Goal: Information Seeking & Learning: Understand process/instructions

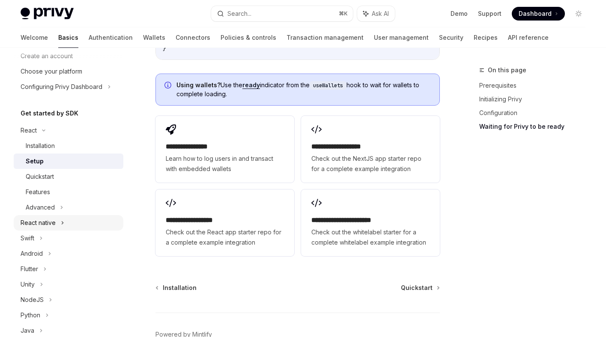
scroll to position [57, 0]
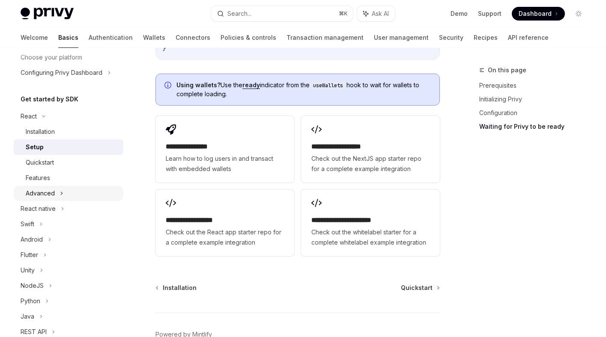
click at [65, 195] on div "Advanced" at bounding box center [69, 193] width 110 height 15
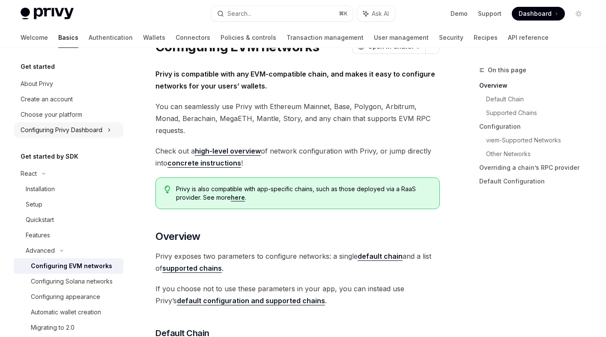
click at [108, 131] on icon at bounding box center [109, 130] width 3 height 10
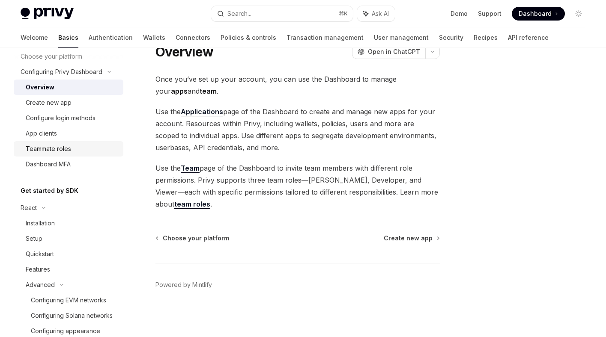
scroll to position [77, 0]
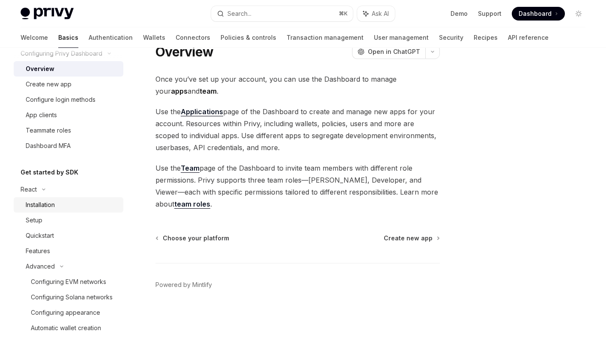
click at [60, 208] on div "Installation" at bounding box center [72, 205] width 93 height 10
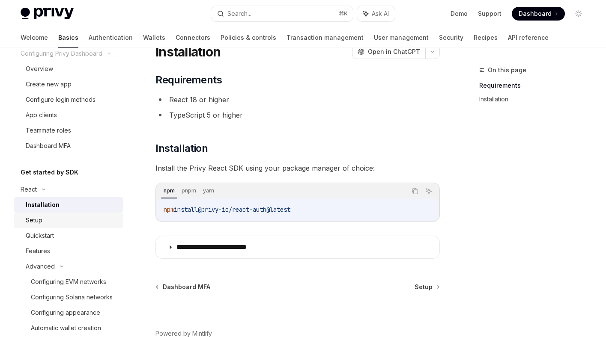
click at [55, 222] on div "Setup" at bounding box center [72, 220] width 93 height 10
click at [51, 222] on div "Setup" at bounding box center [72, 220] width 93 height 10
click at [54, 236] on div "Quickstart" at bounding box center [40, 236] width 28 height 10
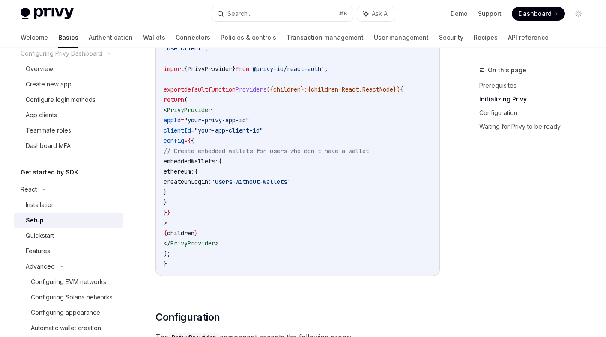
scroll to position [348, 0]
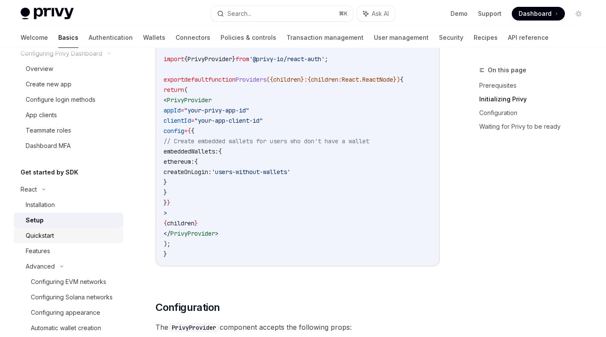
click at [77, 231] on div "Quickstart" at bounding box center [72, 236] width 93 height 10
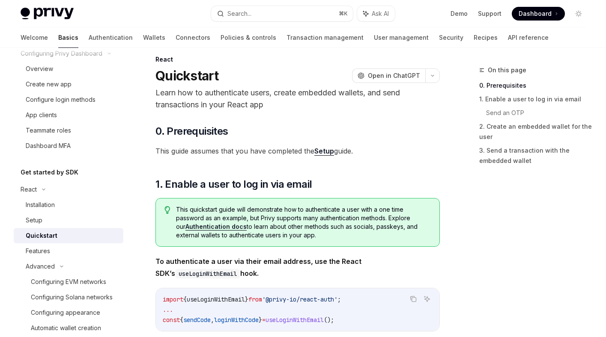
scroll to position [0, 0]
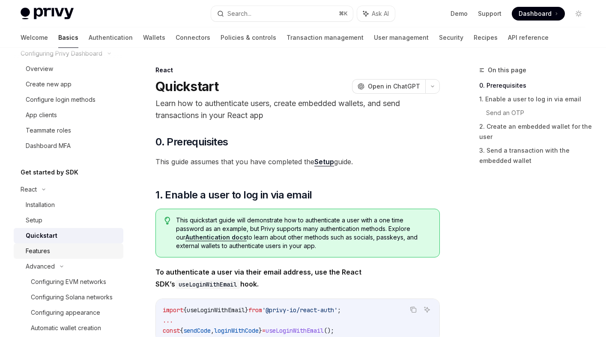
click at [69, 249] on div "Features" at bounding box center [72, 251] width 93 height 10
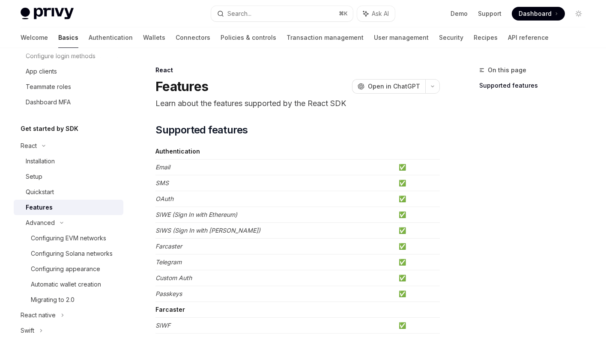
scroll to position [124, 0]
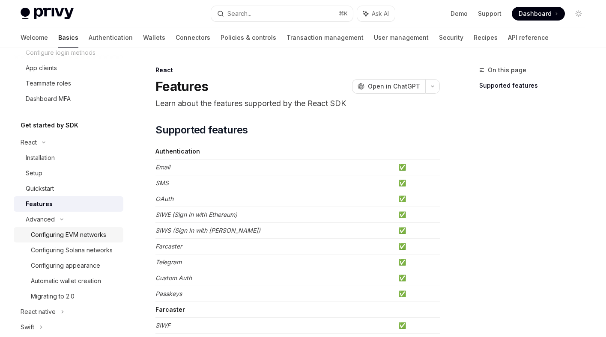
click at [97, 235] on div "Configuring EVM networks" at bounding box center [68, 235] width 75 height 10
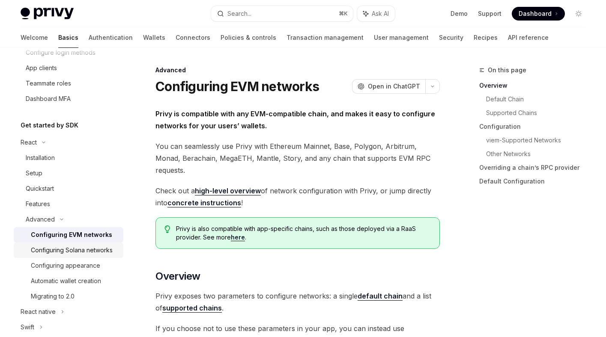
click at [99, 248] on div "Configuring Solana networks" at bounding box center [72, 250] width 82 height 10
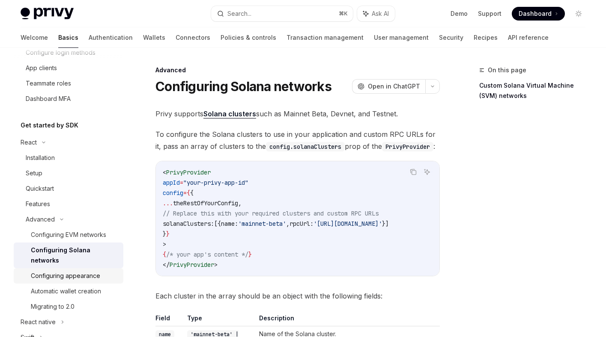
click at [93, 271] on div "Configuring appearance" at bounding box center [65, 276] width 69 height 10
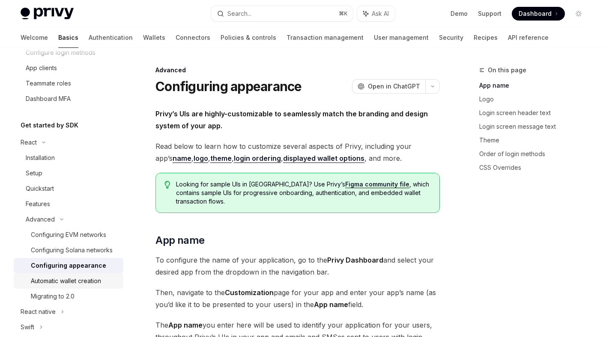
click at [101, 278] on div "Automatic wallet creation" at bounding box center [66, 281] width 70 height 10
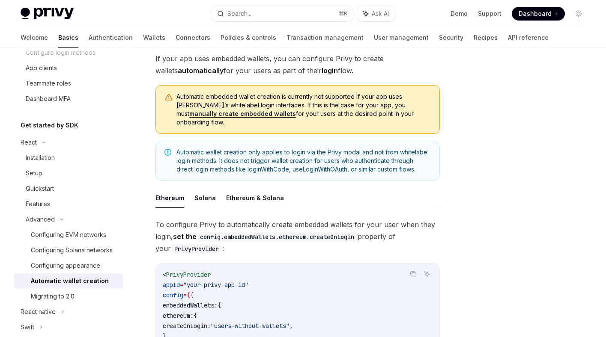
scroll to position [56, 0]
click at [206, 188] on button "Solana" at bounding box center [204, 198] width 21 height 20
click at [175, 190] on button "Ethereum" at bounding box center [169, 198] width 29 height 20
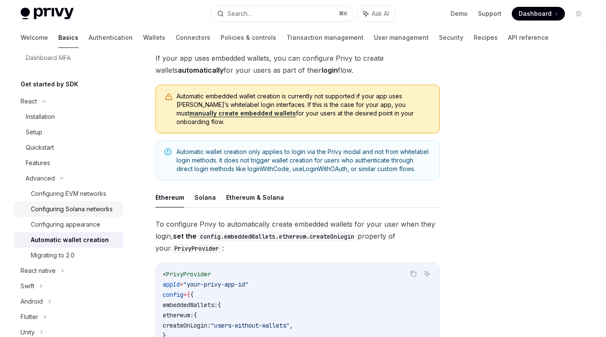
scroll to position [173, 0]
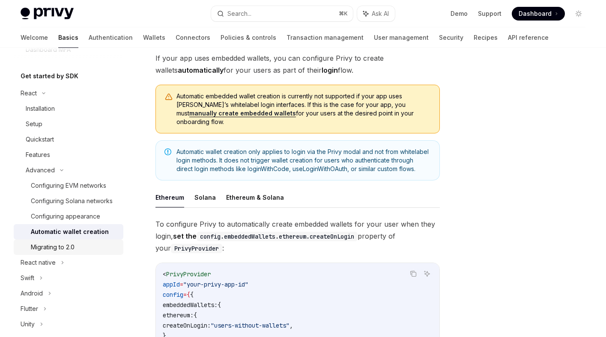
click at [76, 248] on div "Migrating to 2.0" at bounding box center [74, 247] width 87 height 10
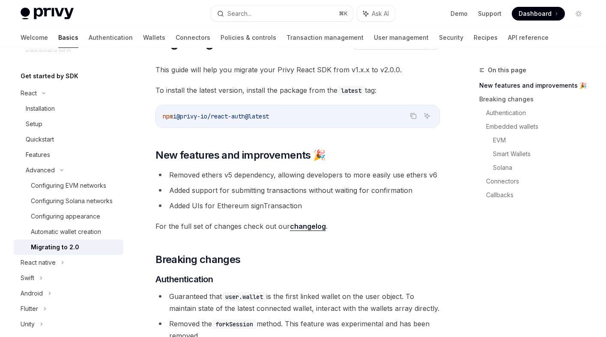
scroll to position [52, 0]
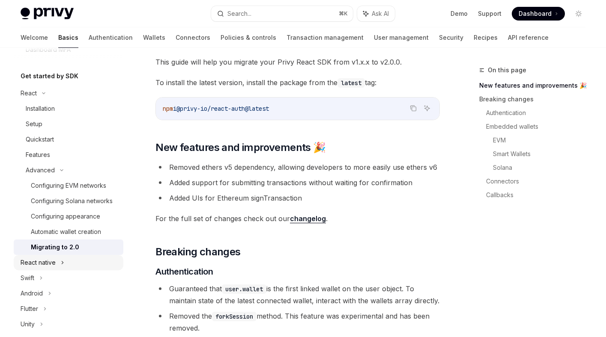
click at [63, 260] on icon at bounding box center [62, 263] width 3 height 10
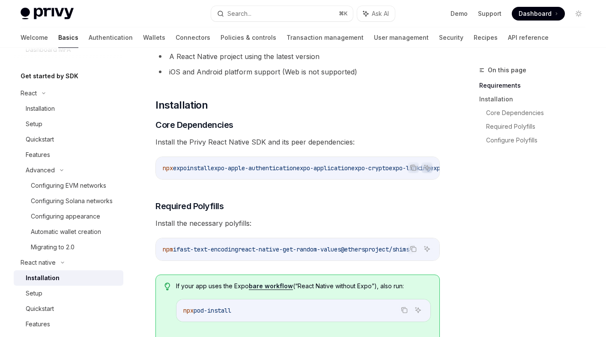
scroll to position [93, 0]
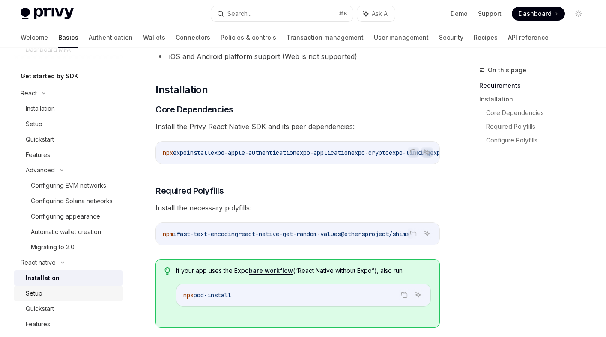
click at [61, 291] on div "Setup" at bounding box center [72, 294] width 93 height 10
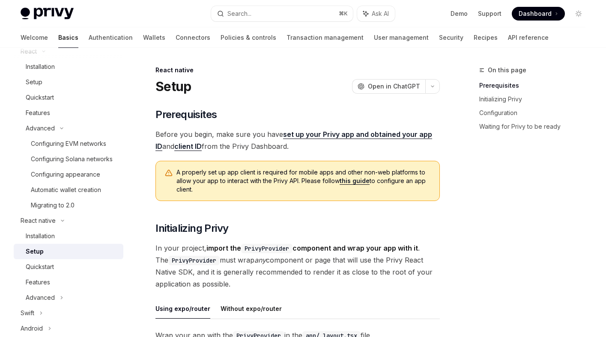
scroll to position [223, 0]
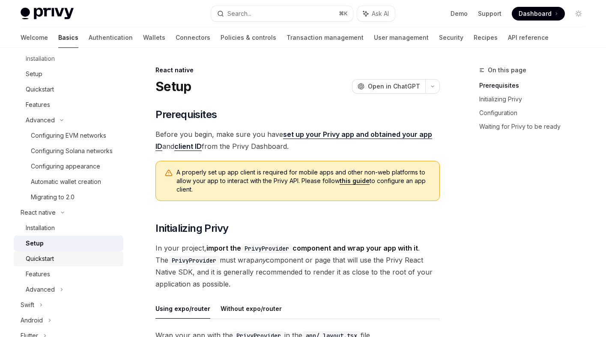
click at [59, 259] on div "Quickstart" at bounding box center [72, 259] width 93 height 10
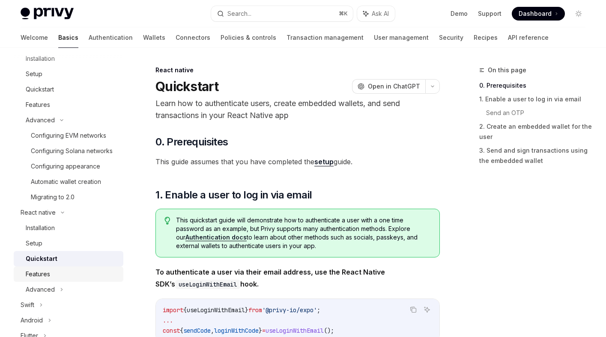
click at [53, 272] on div "Features" at bounding box center [72, 274] width 93 height 10
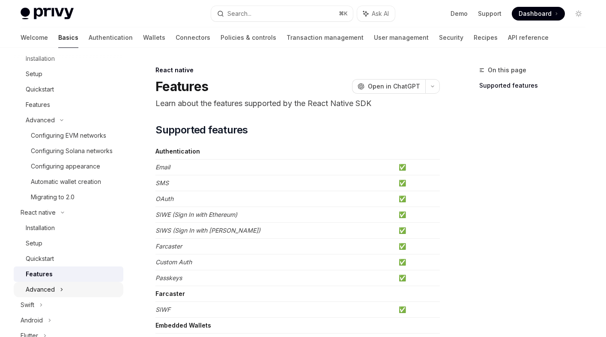
click at [57, 287] on div "Advanced" at bounding box center [69, 289] width 110 height 15
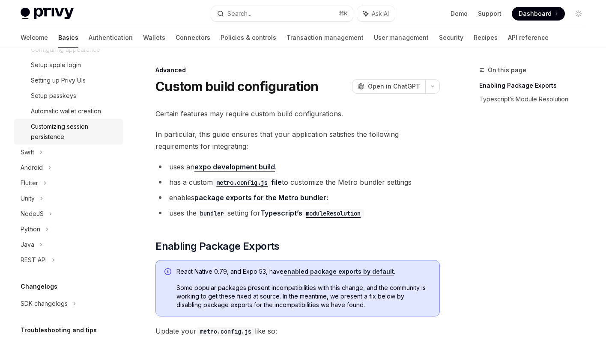
scroll to position [524, 0]
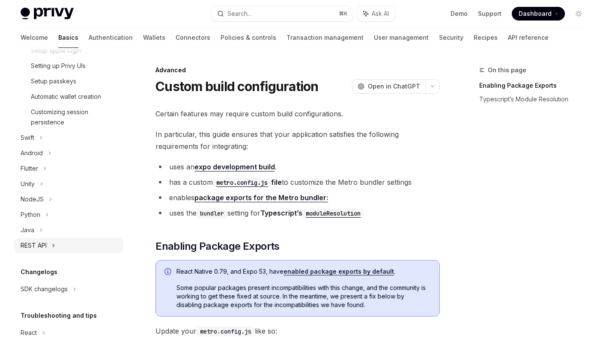
click at [57, 245] on div "REST API" at bounding box center [69, 245] width 110 height 15
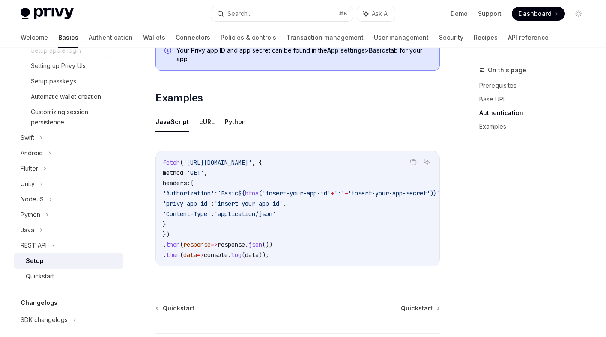
scroll to position [422, 0]
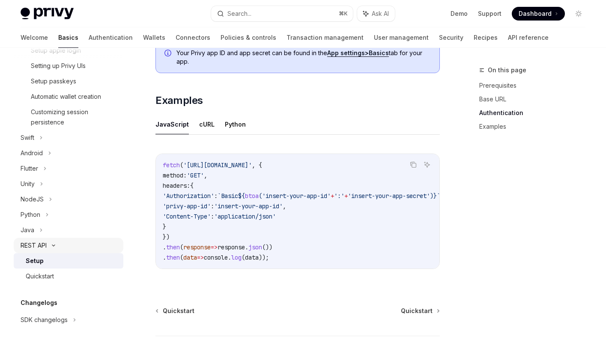
click at [54, 245] on icon at bounding box center [53, 245] width 10 height 3
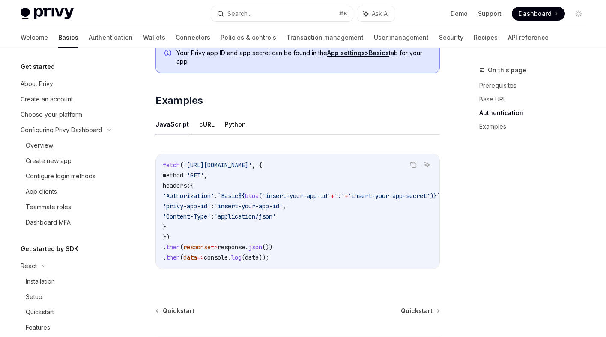
scroll to position [2, 0]
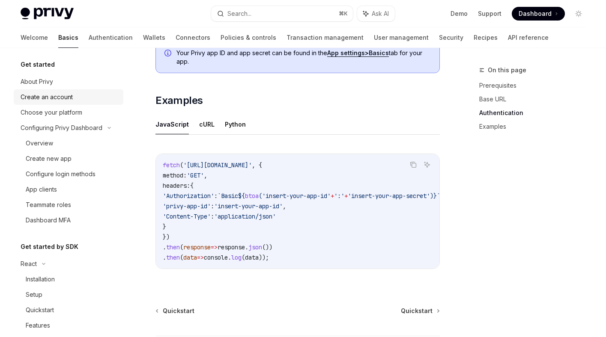
click at [61, 97] on div "Create an account" at bounding box center [47, 97] width 52 height 10
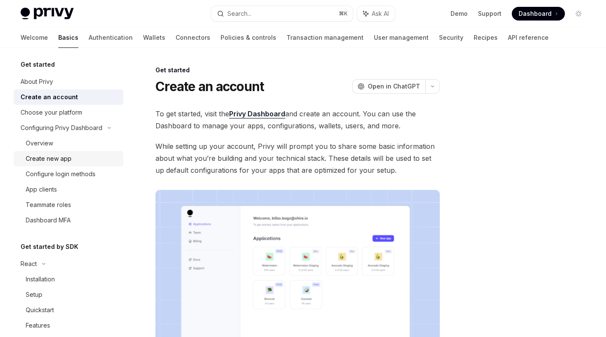
click at [75, 163] on div "Create new app" at bounding box center [72, 159] width 93 height 10
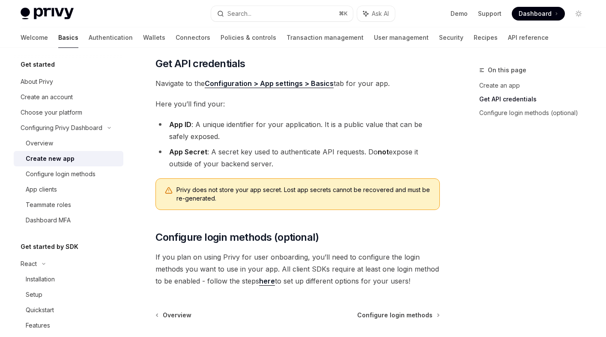
scroll to position [202, 0]
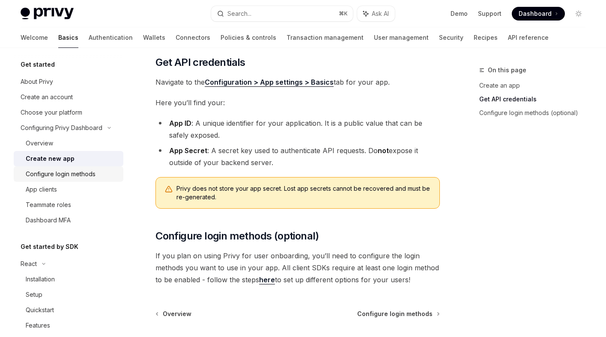
click at [92, 177] on div "Configure login methods" at bounding box center [61, 174] width 70 height 10
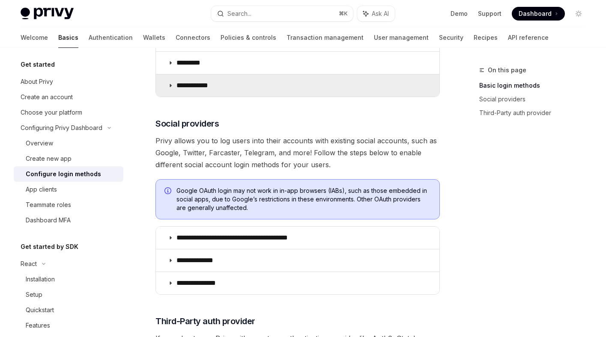
scroll to position [260, 0]
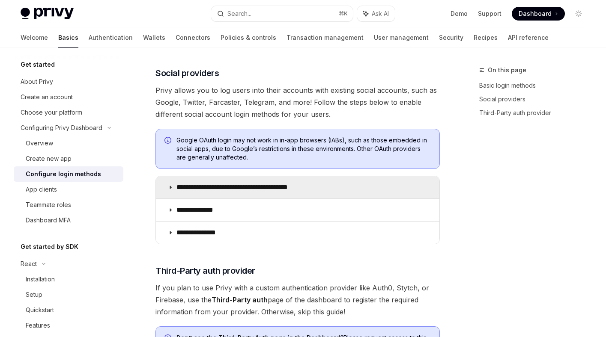
click at [172, 186] on icon at bounding box center [170, 187] width 5 height 5
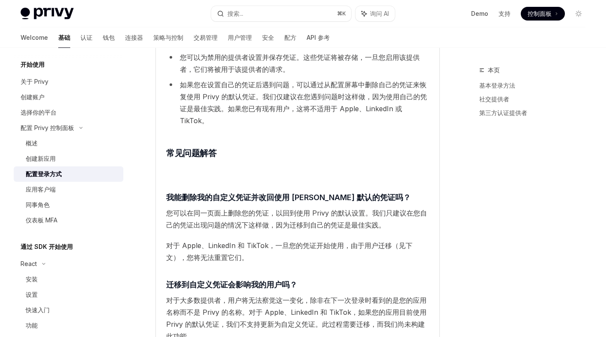
scroll to position [1522, 0]
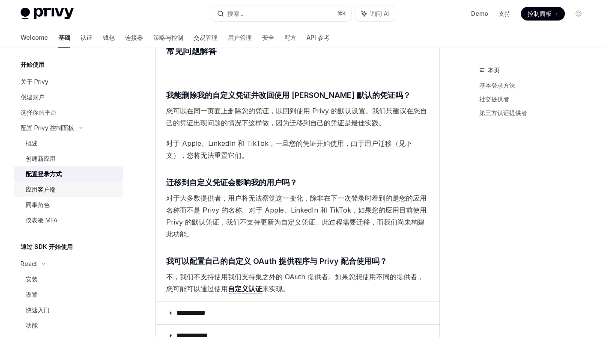
click at [78, 187] on div "应用客户端" at bounding box center [72, 190] width 93 height 10
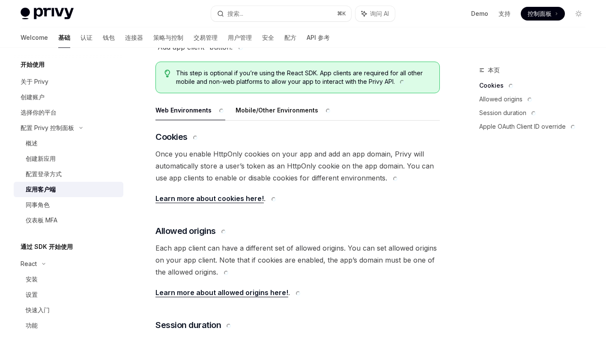
scroll to position [123, 0]
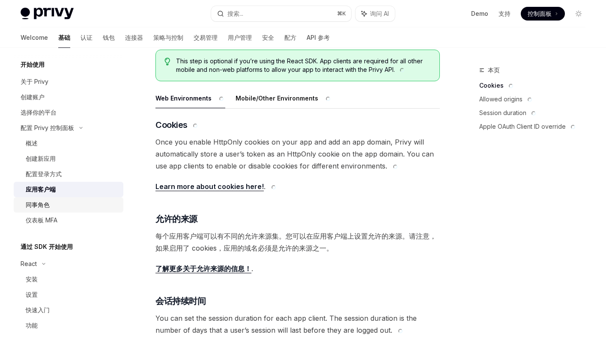
click at [67, 203] on div "同事角色" at bounding box center [72, 205] width 93 height 10
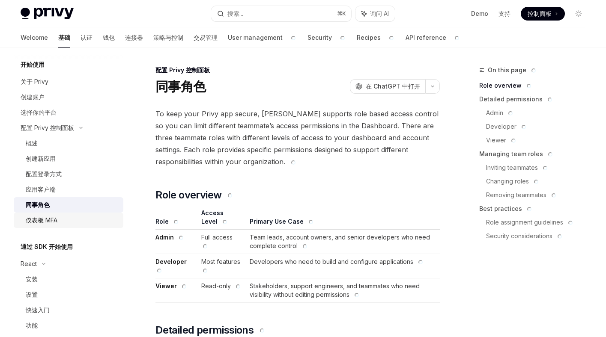
click at [60, 220] on div "仪表板 MFA" at bounding box center [72, 220] width 93 height 10
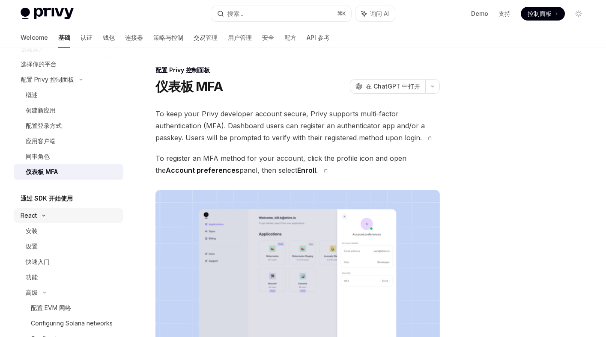
scroll to position [69, 0]
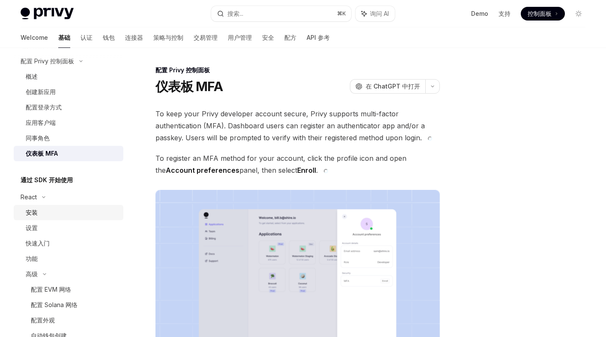
click at [54, 210] on div "安装" at bounding box center [72, 213] width 93 height 10
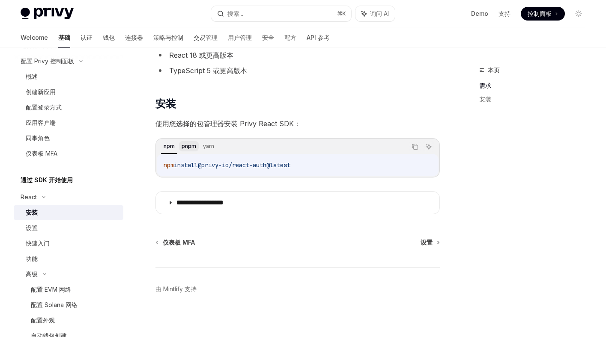
scroll to position [84, 0]
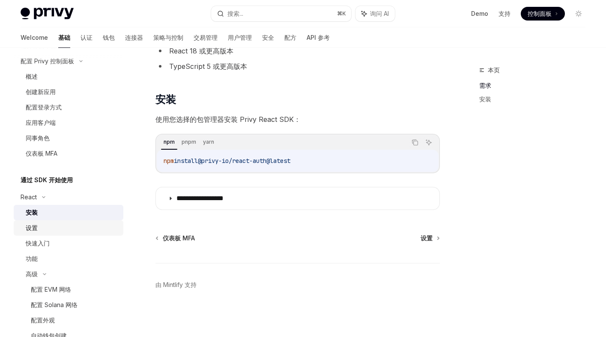
click at [55, 226] on div "设置" at bounding box center [72, 228] width 93 height 10
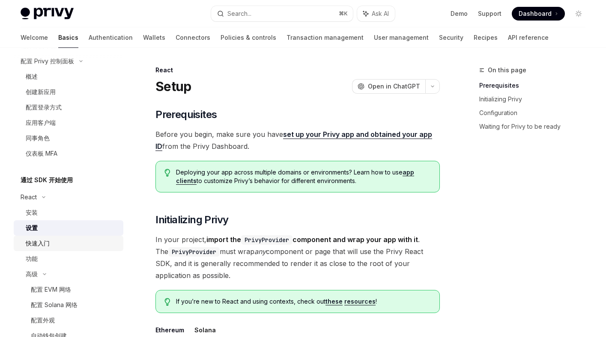
click at [56, 248] on div "快速入门" at bounding box center [72, 244] width 93 height 10
type textarea "*"
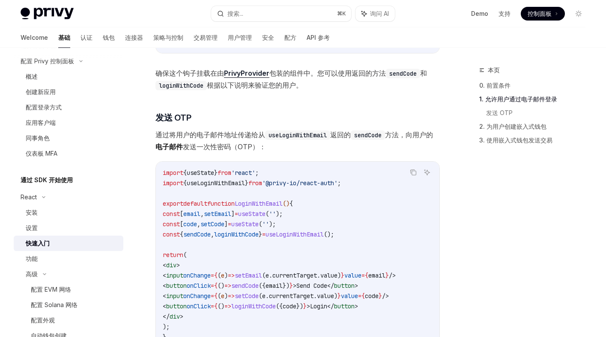
scroll to position [246, 0]
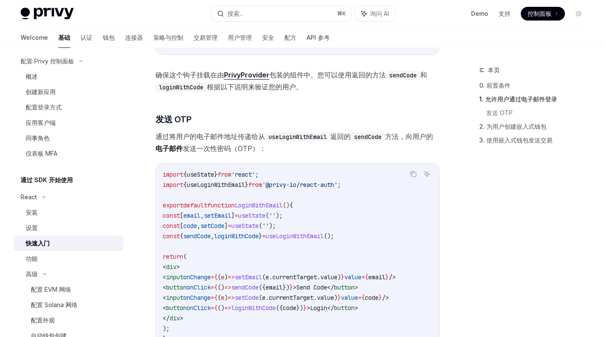
click at [278, 155] on div "​ 0. 前置条件 本指南假定您已完成 设置 指南。 ​ 1. 允许用户通过电子邮件登录 本快速入门指南将演示如何使用一次性密码作为示例来验证用户，但 Pri…" at bounding box center [297, 323] width 284 height 893
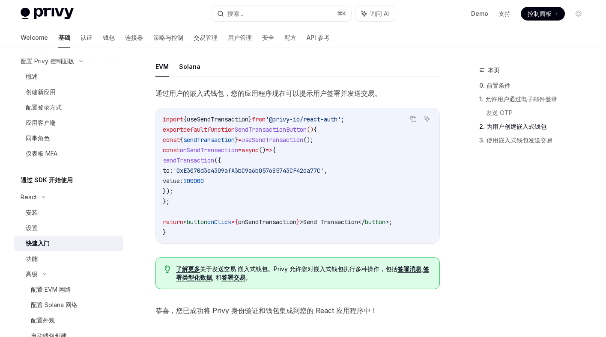
scroll to position [701, 0]
click at [135, 196] on div "开始使用 关于 Privy 创建账户 选择你的平台 配置 Privy 控制面板 概述 创建新应用 配置登录方式 应用客户端 同事角色 仪表板 MFA 通过 S…" at bounding box center [75, 193] width 123 height 290
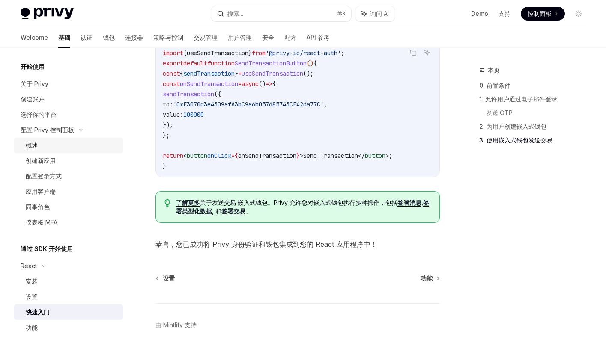
scroll to position [802, 0]
